Goal: Task Accomplishment & Management: Manage account settings

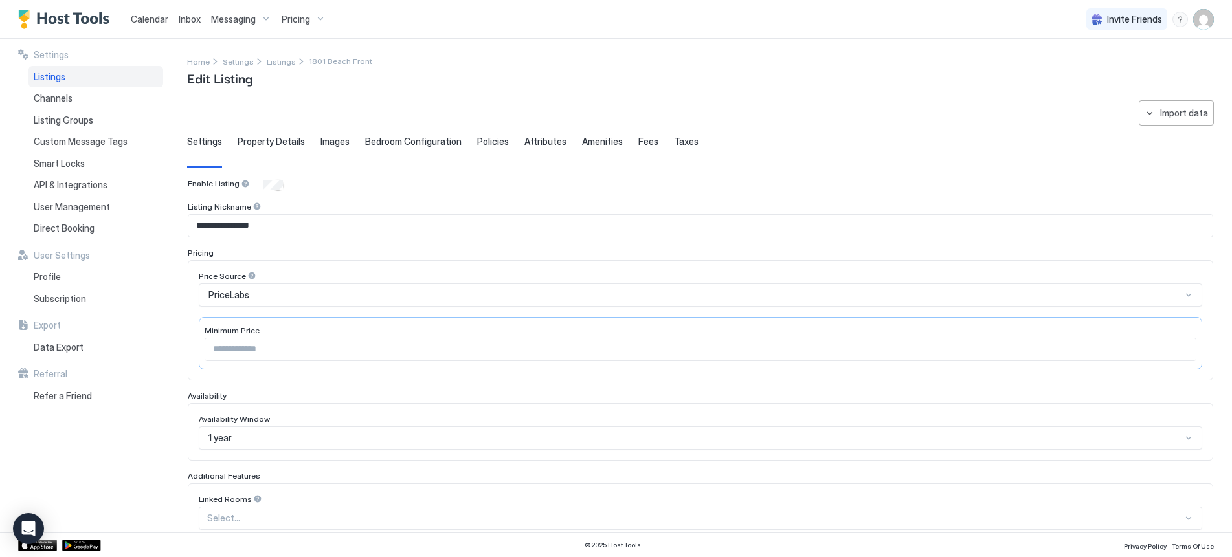
click at [145, 18] on span "Calendar" at bounding box center [150, 19] width 38 height 11
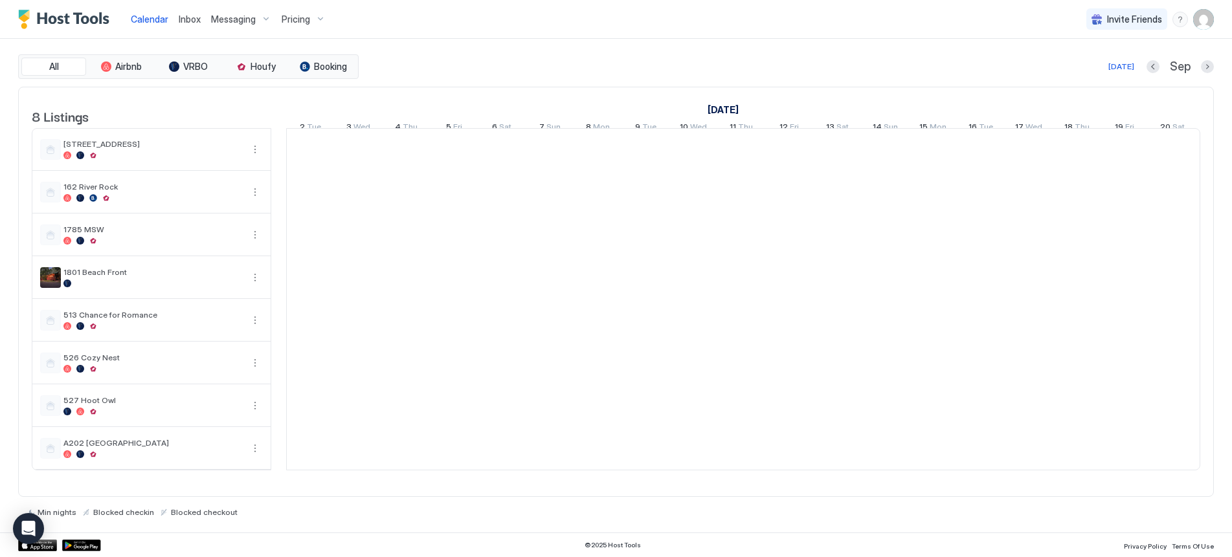
scroll to position [0, 719]
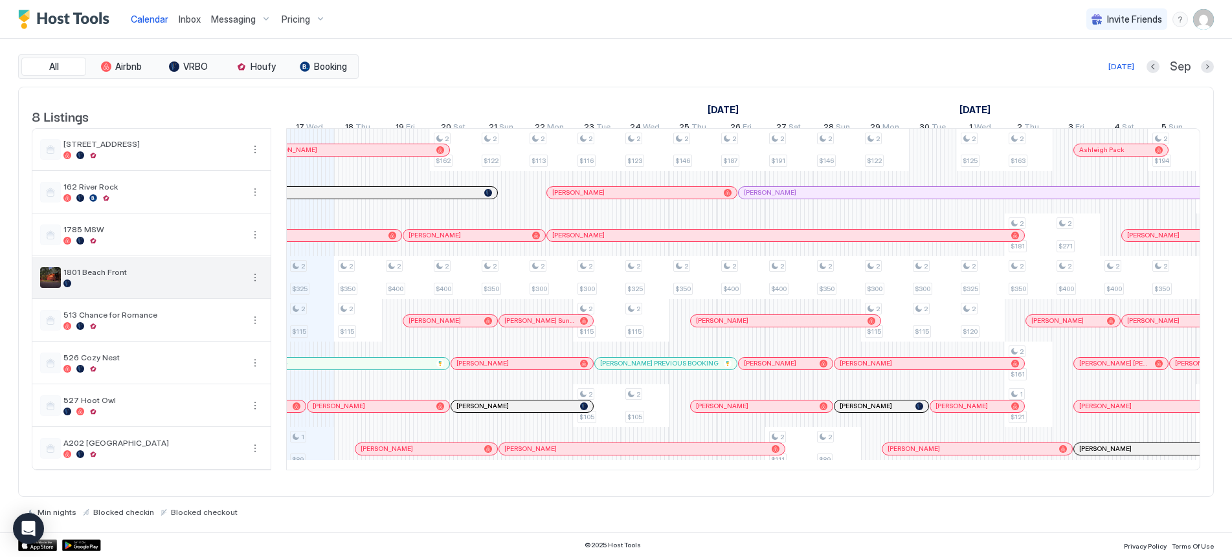
click at [225, 277] on span "1801 Beach Front" at bounding box center [152, 272] width 179 height 10
click at [257, 286] on button "More options" at bounding box center [255, 278] width 16 height 16
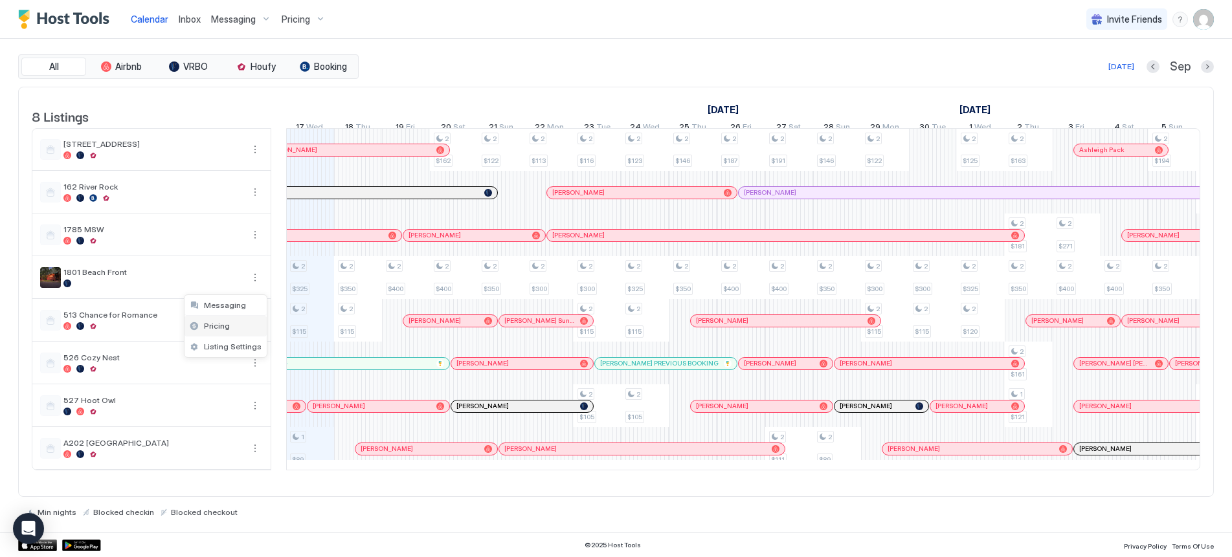
click at [223, 330] on span "Pricing" at bounding box center [217, 326] width 26 height 10
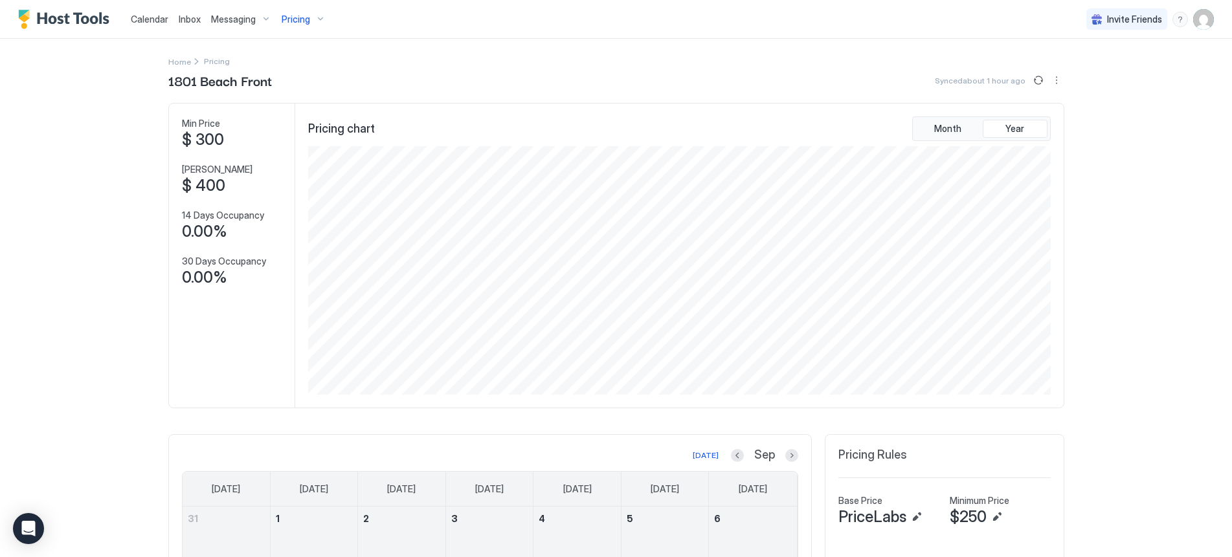
click at [311, 18] on div "Pricing" at bounding box center [303, 19] width 54 height 22
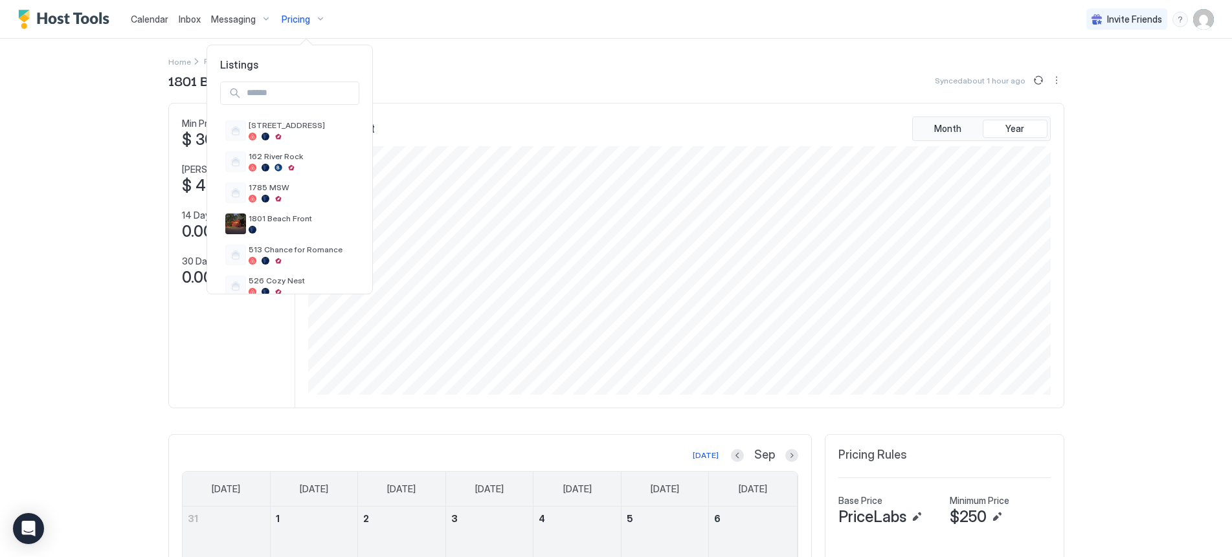
click at [1194, 21] on div at bounding box center [616, 278] width 1232 height 557
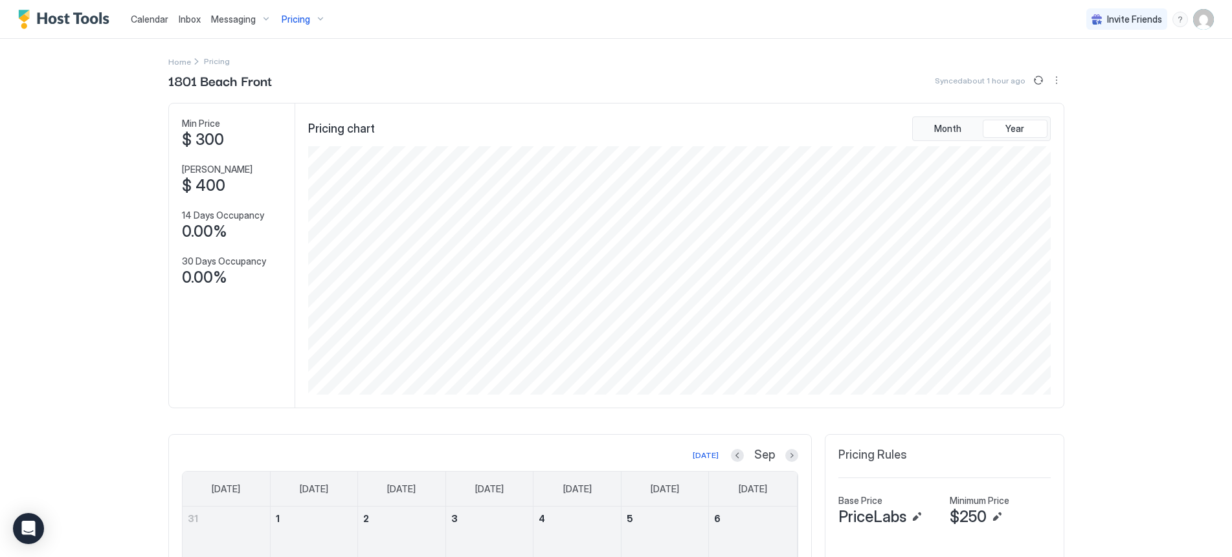
click at [1194, 21] on img "User profile" at bounding box center [1203, 19] width 21 height 21
click at [1083, 73] on span "Settings" at bounding box center [1077, 73] width 35 height 12
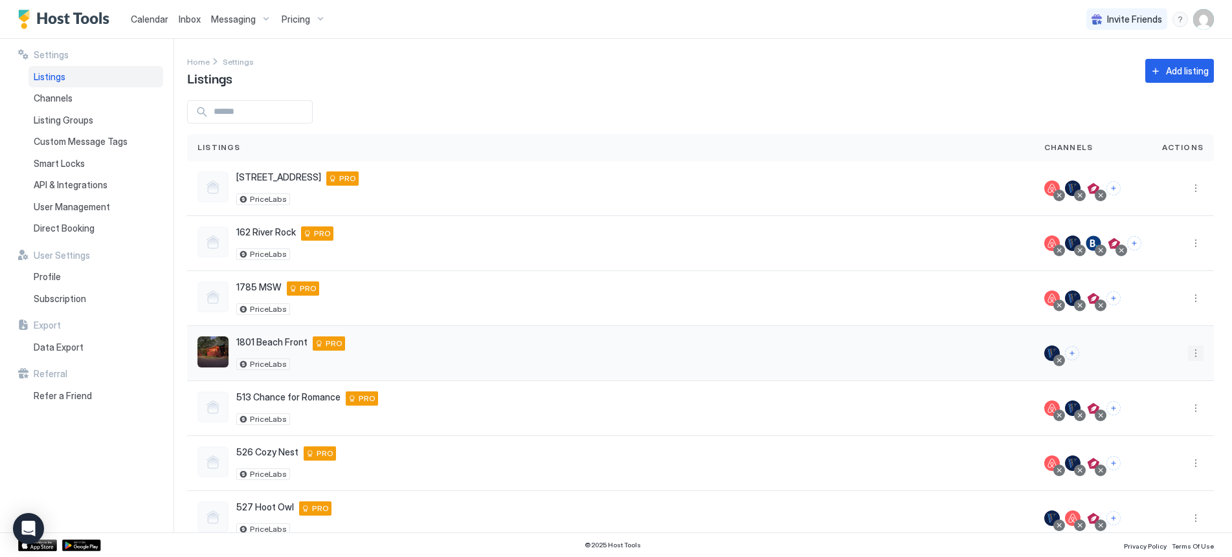
click at [1188, 351] on button "More options" at bounding box center [1196, 354] width 16 height 16
click at [1148, 412] on span "Listing Settings" at bounding box center [1157, 414] width 58 height 10
click at [1155, 412] on span "Listing Settings" at bounding box center [1157, 414] width 58 height 10
click at [1129, 411] on span "Listing Settings" at bounding box center [1157, 414] width 58 height 10
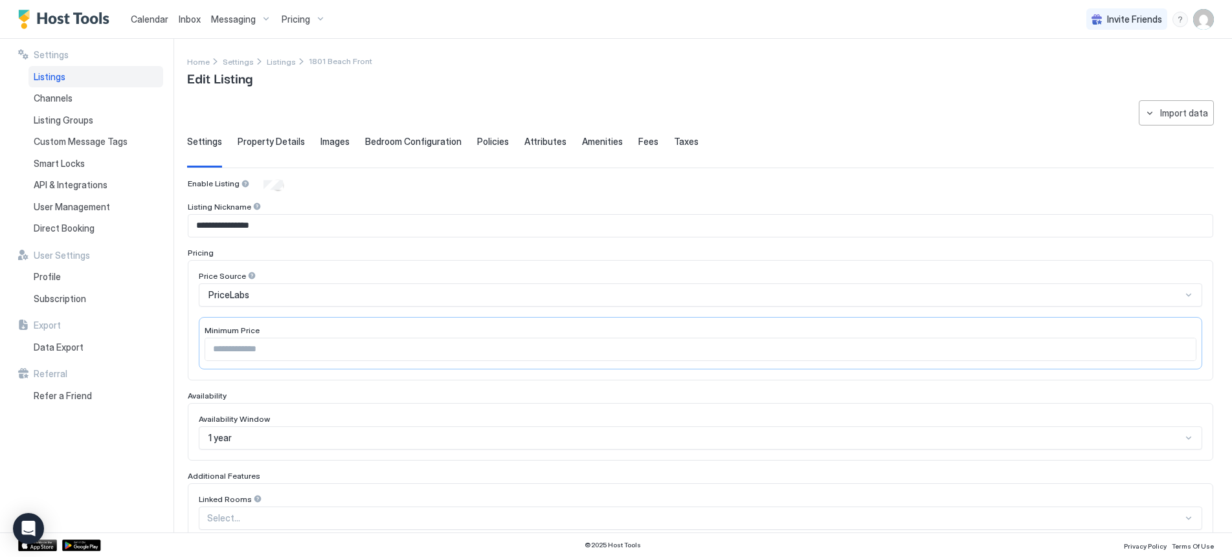
type input "**********"
click at [265, 141] on span "Property Details" at bounding box center [271, 142] width 67 height 12
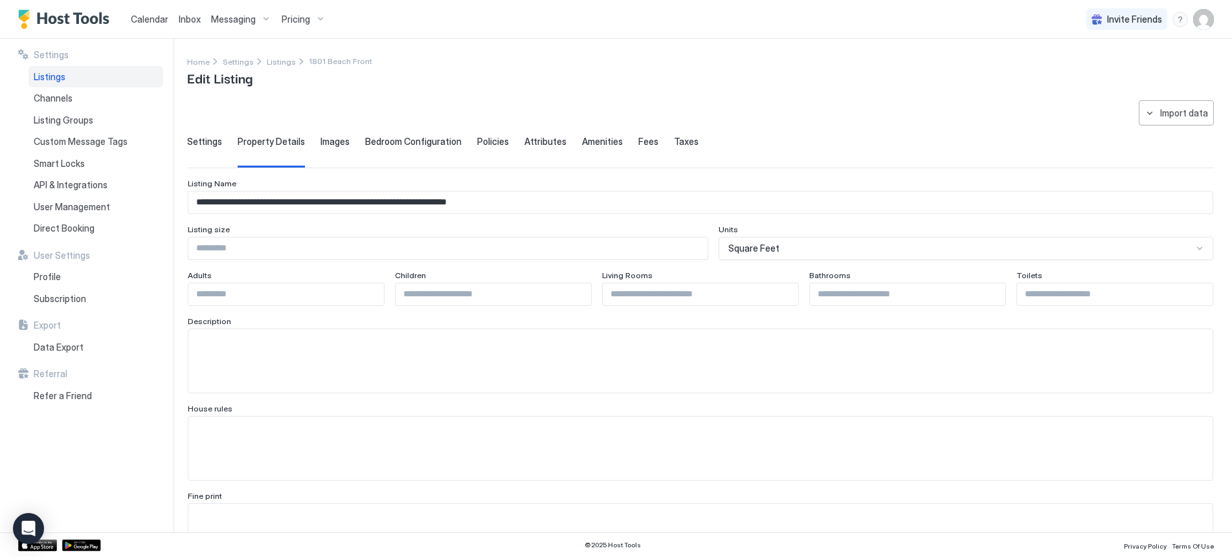
click at [333, 142] on span "Images" at bounding box center [334, 142] width 29 height 12
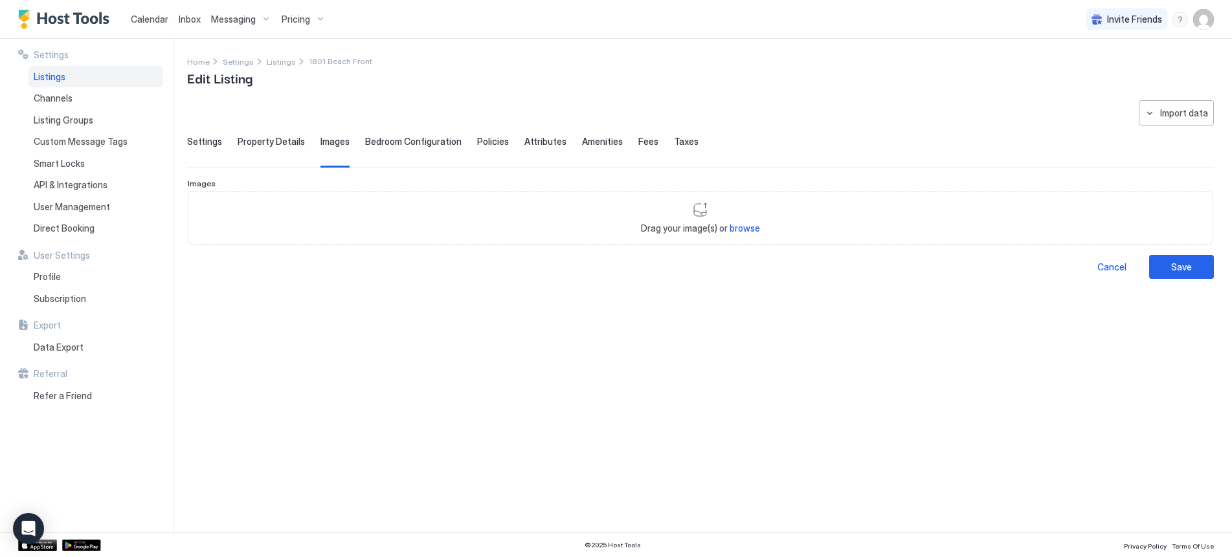
click at [410, 139] on span "Bedroom Configuration" at bounding box center [413, 142] width 96 height 12
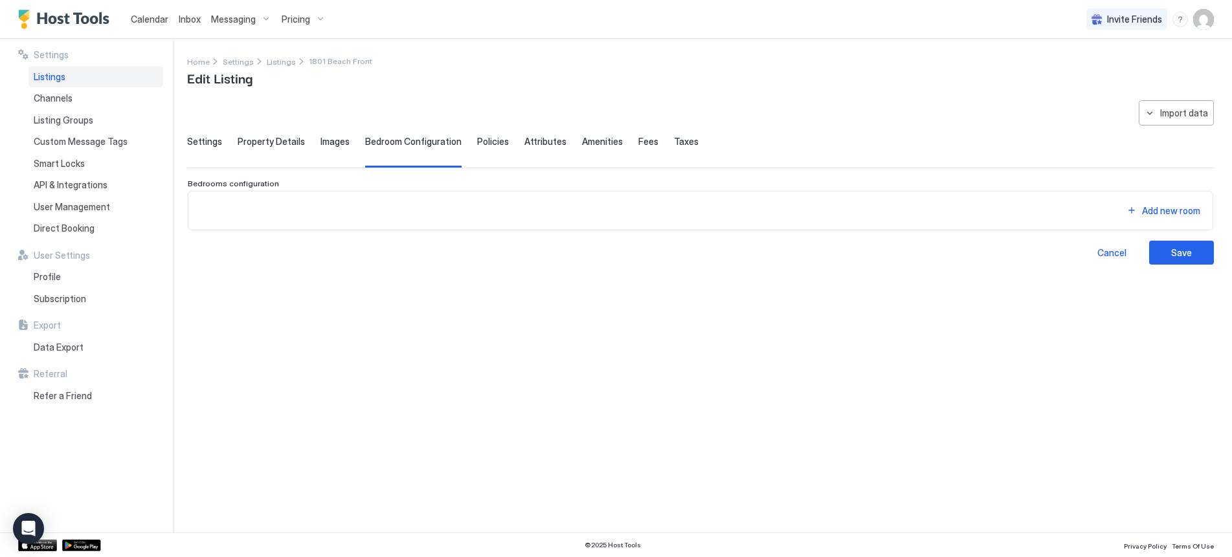
drag, startPoint x: 486, startPoint y: 142, endPoint x: 494, endPoint y: 142, distance: 8.4
click at [485, 142] on span "Policies" at bounding box center [493, 142] width 32 height 12
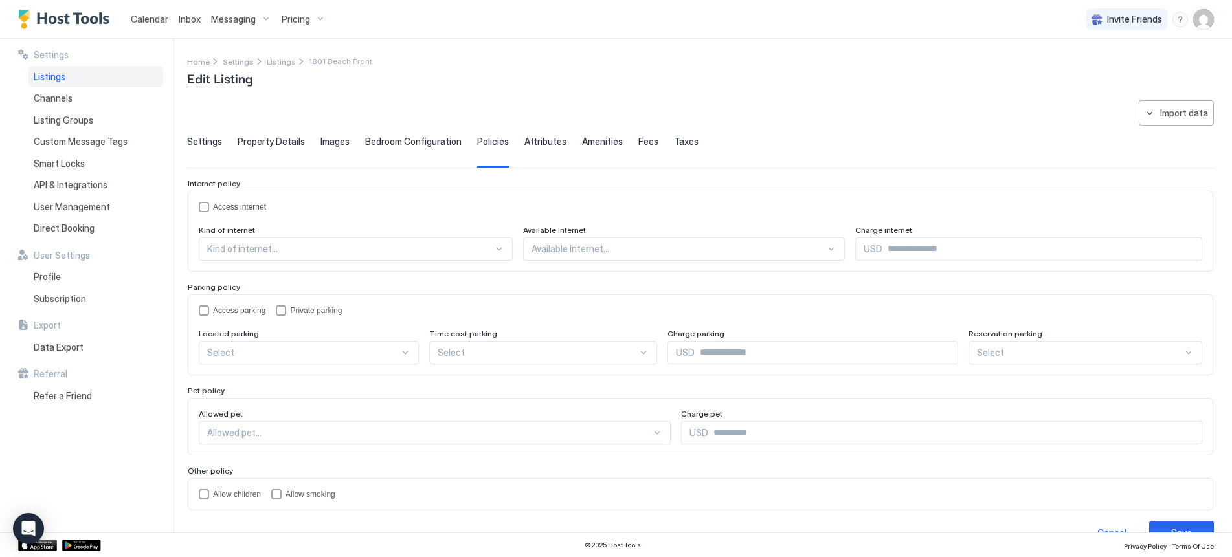
click at [533, 144] on span "Attributes" at bounding box center [545, 142] width 42 height 12
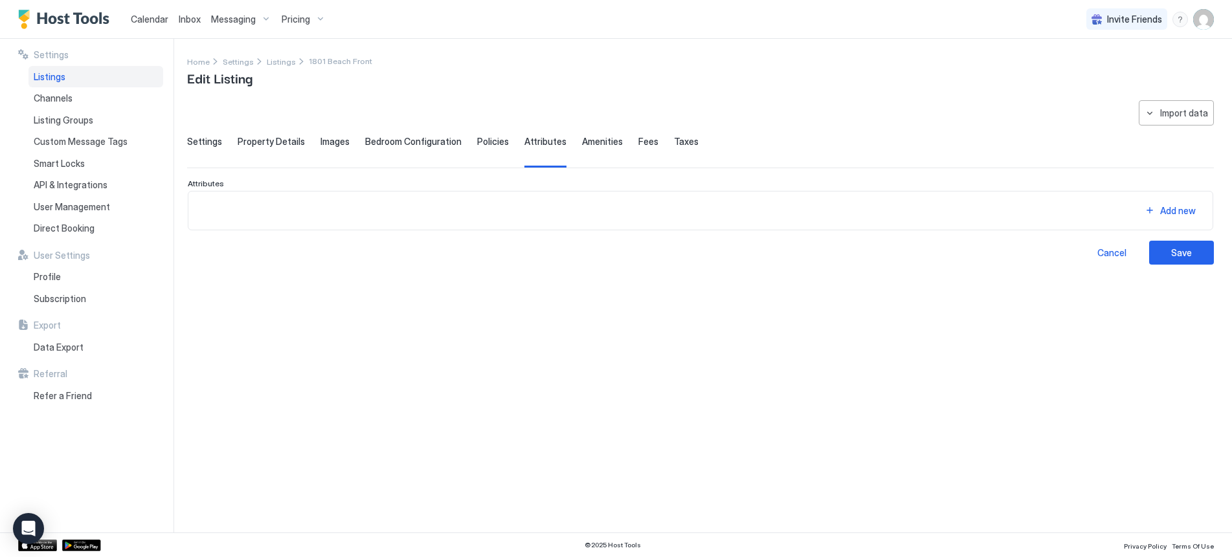
drag, startPoint x: 593, startPoint y: 136, endPoint x: 605, endPoint y: 143, distance: 13.7
click at [593, 137] on span "Amenities" at bounding box center [602, 142] width 41 height 12
click at [638, 144] on span "Fees" at bounding box center [648, 142] width 20 height 12
click at [674, 141] on span "Taxes" at bounding box center [686, 142] width 25 height 12
click at [207, 142] on span "Settings" at bounding box center [204, 142] width 35 height 12
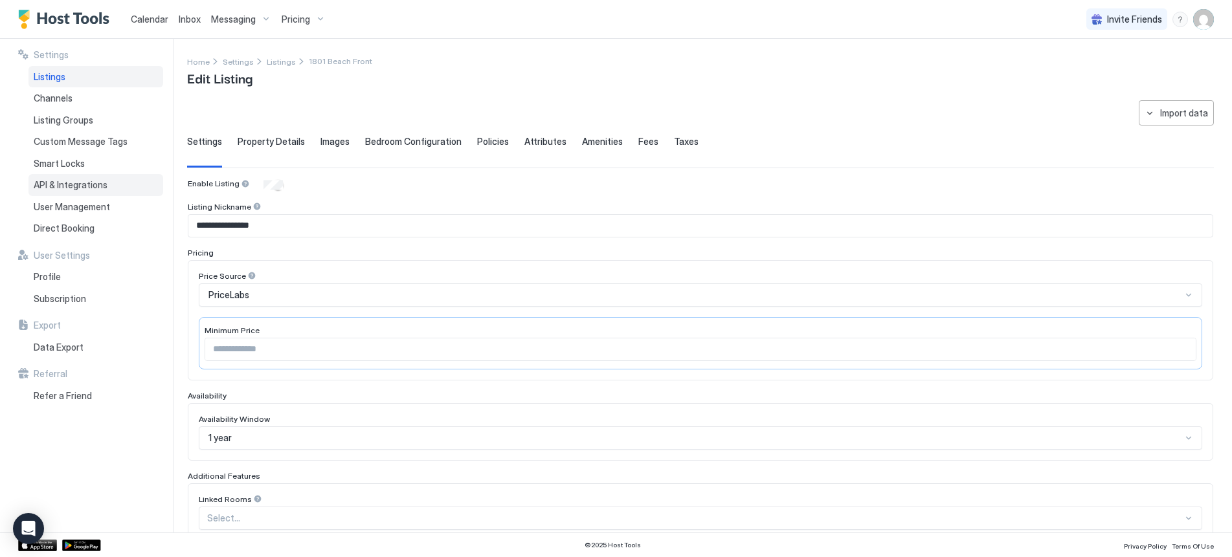
click at [69, 183] on span "API & Integrations" at bounding box center [71, 185] width 74 height 12
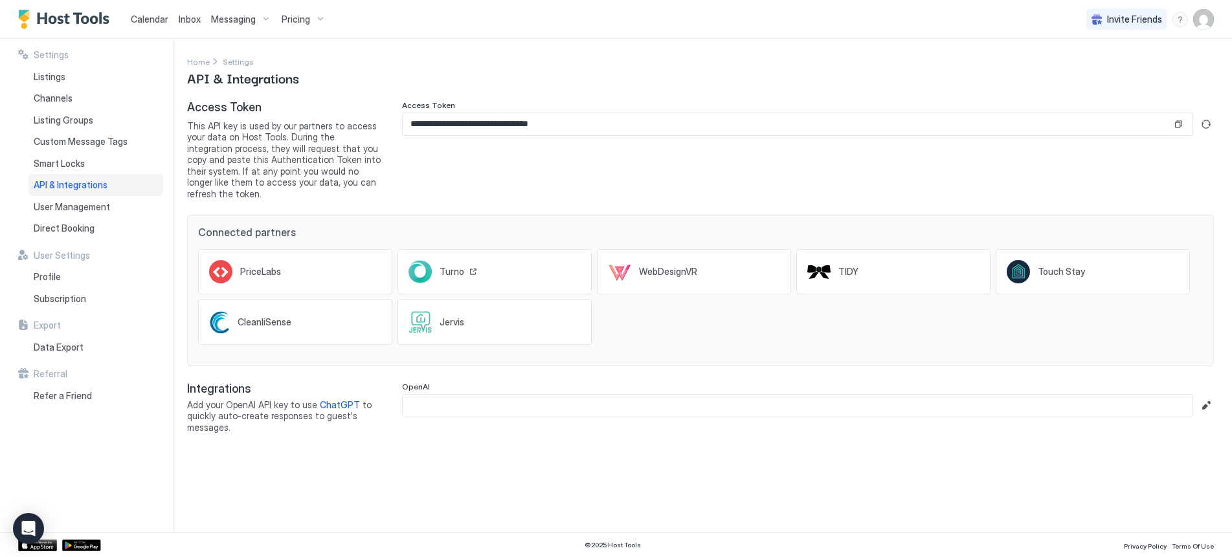
click at [486, 263] on div "Turno" at bounding box center [495, 271] width 194 height 45
click at [1179, 124] on button "Copy" at bounding box center [1178, 124] width 13 height 13
